Goal: Task Accomplishment & Management: Use online tool/utility

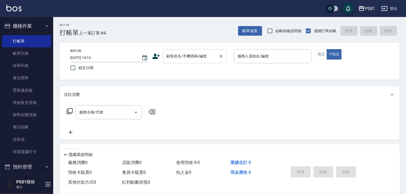
click at [180, 51] on div "顧客姓名/手機號碼/編號" at bounding box center [195, 56] width 64 height 14
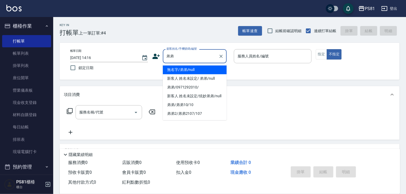
drag, startPoint x: 193, startPoint y: 68, endPoint x: 232, endPoint y: 64, distance: 40.0
click at [193, 67] on li "無名字/弟弟/null" at bounding box center [195, 69] width 64 height 9
type input "無名字/弟弟/null"
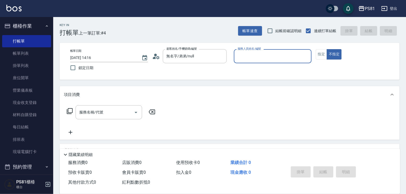
click at [285, 62] on div "服務人員姓名/編號" at bounding box center [273, 56] width 78 height 14
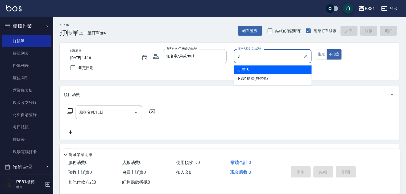
type input "小芸-8"
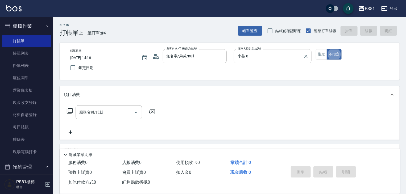
type button "false"
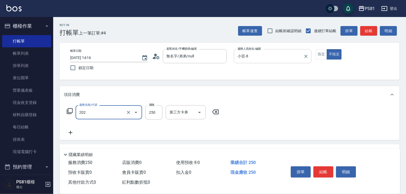
type input "單剪250(202)"
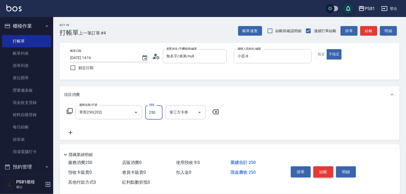
click at [324, 172] on button "結帳" at bounding box center [323, 171] width 20 height 11
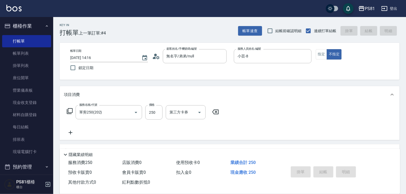
type input "[DATE] 15:21"
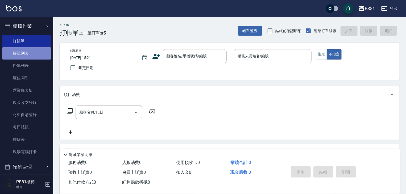
click at [32, 59] on link "帳單列表" at bounding box center [26, 53] width 49 height 12
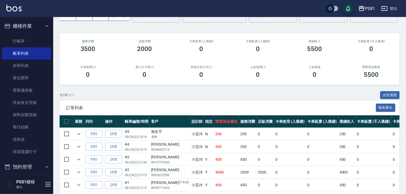
scroll to position [71, 0]
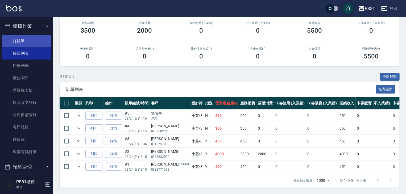
click at [28, 45] on link "打帳單" at bounding box center [26, 41] width 49 height 12
